Goal: Find specific page/section: Find specific page/section

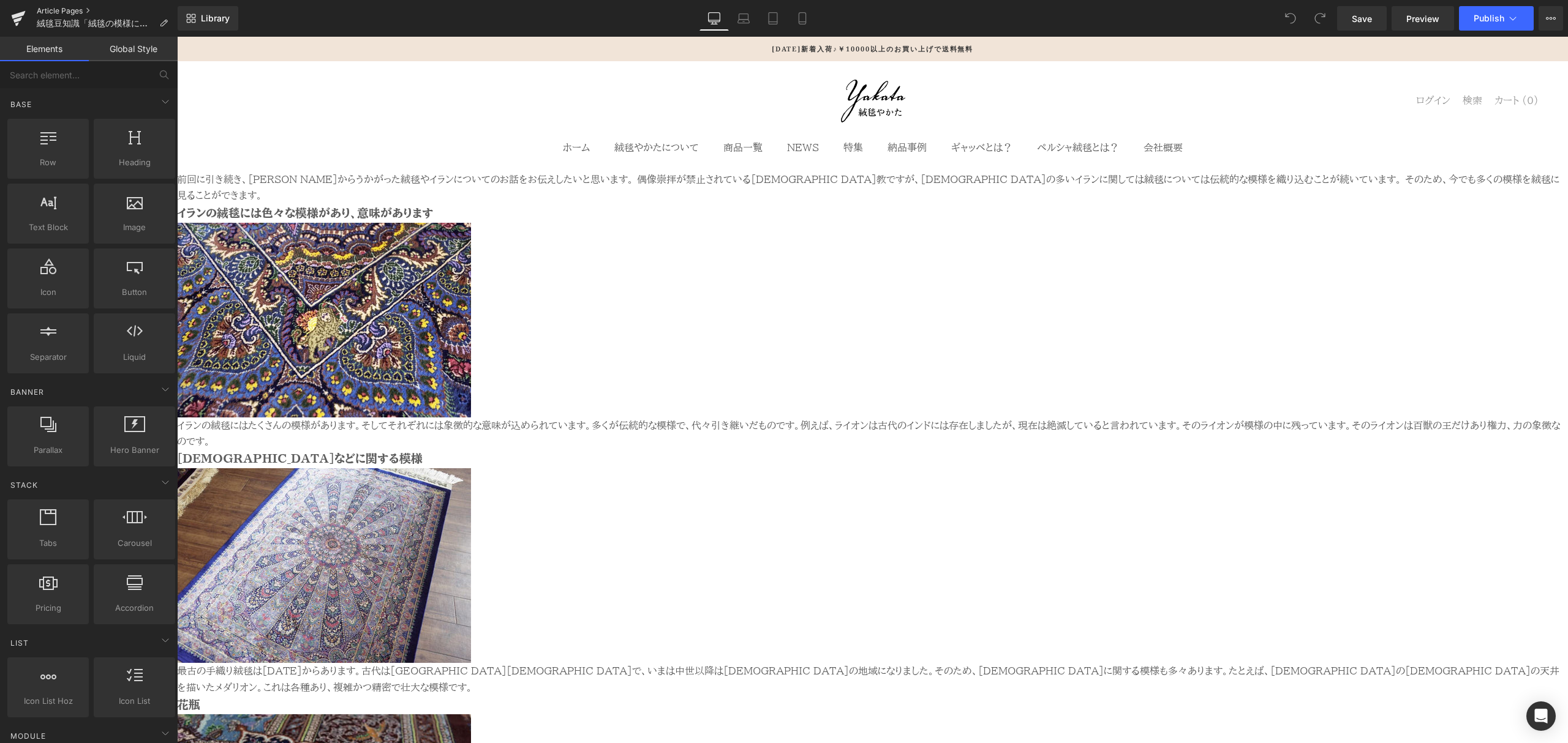
click at [80, 10] on link "Article Pages" at bounding box center [107, 11] width 141 height 9
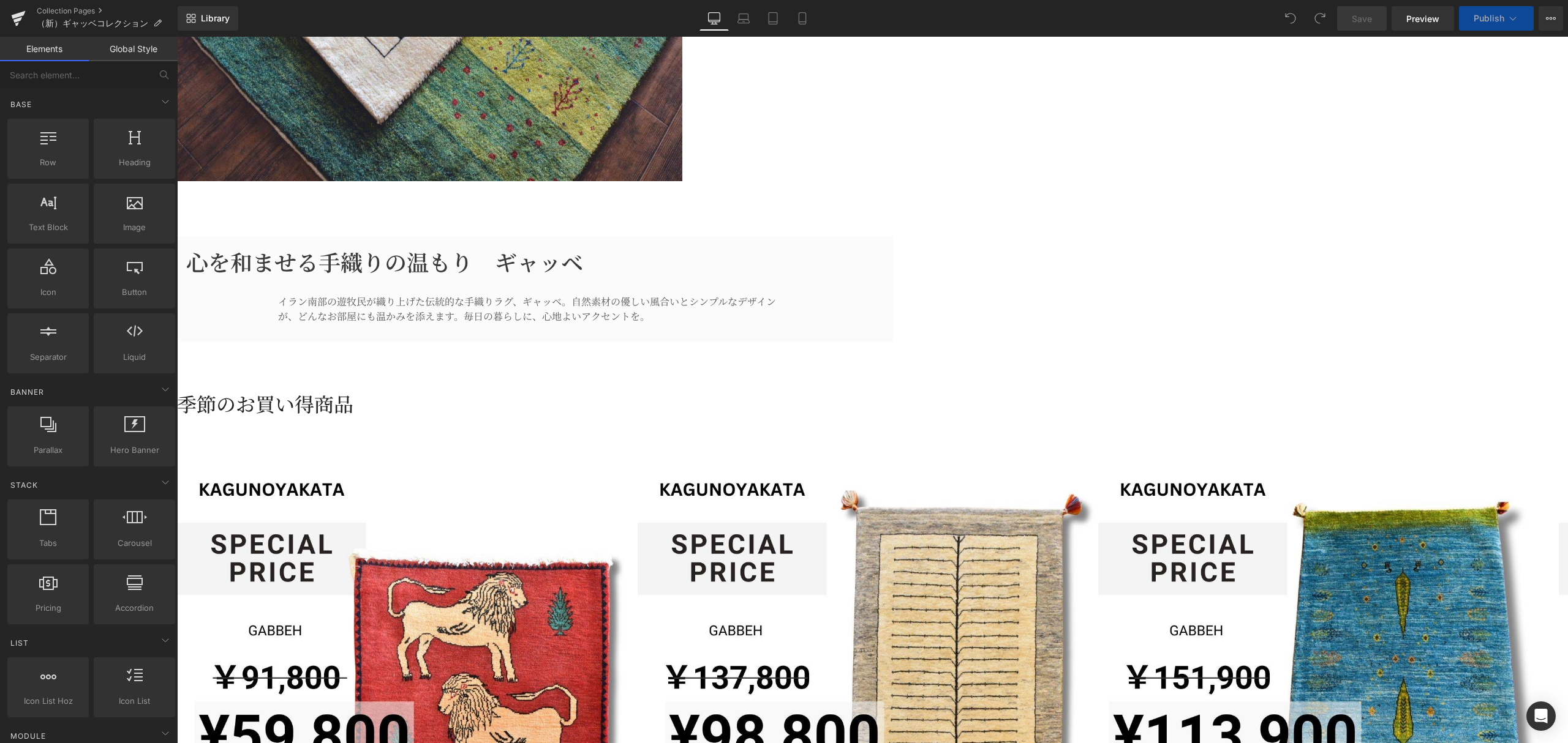
scroll to position [571, 0]
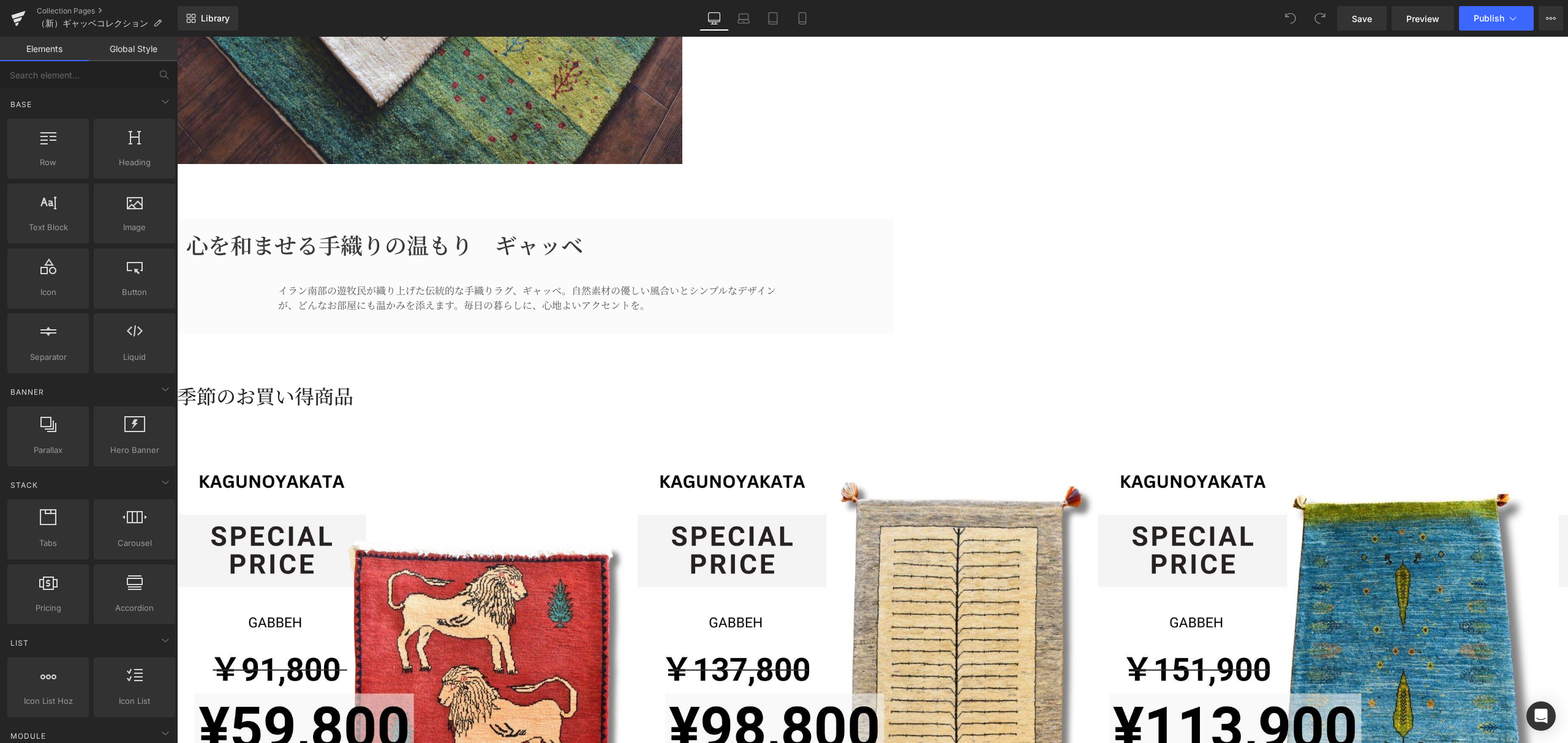
click at [177, 36] on span "Row" at bounding box center [177, 36] width 0 height 0
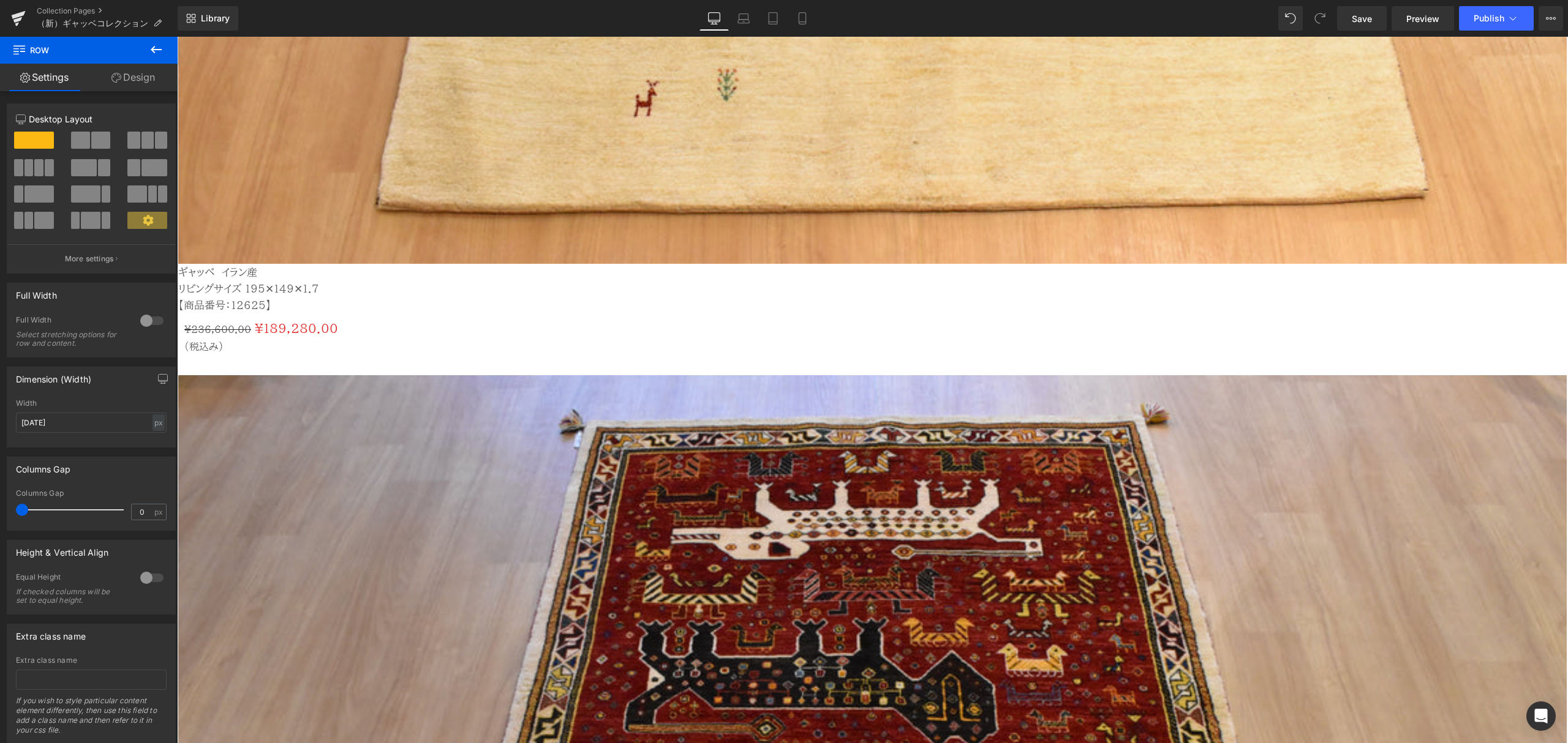
scroll to position [4244, 0]
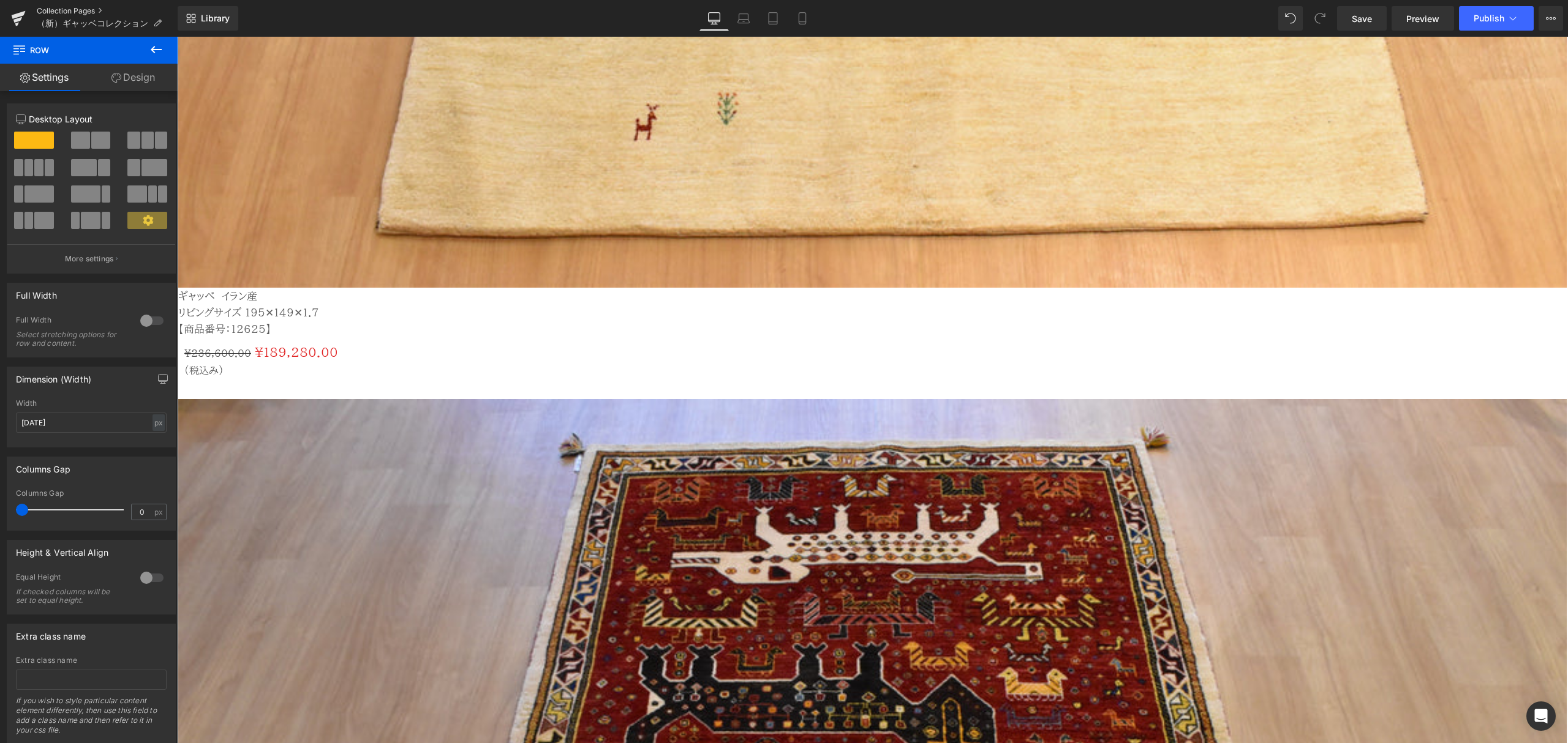
click at [77, 8] on link "Collection Pages" at bounding box center [107, 11] width 141 height 9
